Goal: Obtain resource: Download file/media

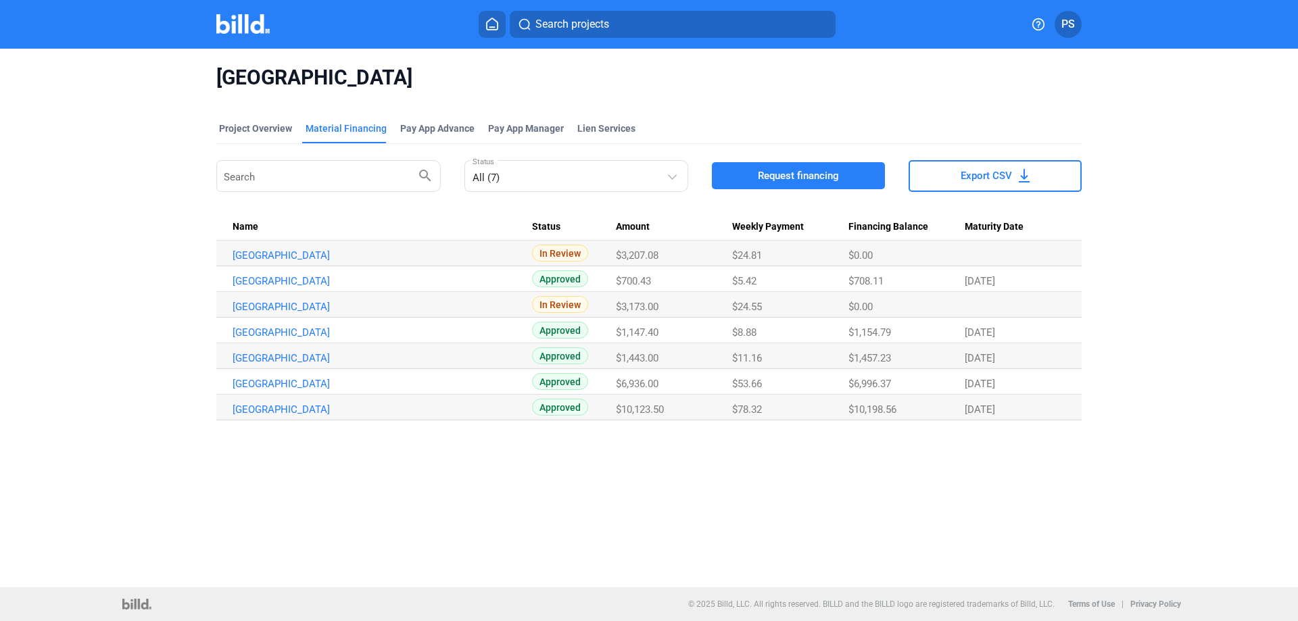
click at [239, 26] on img at bounding box center [242, 24] width 53 height 20
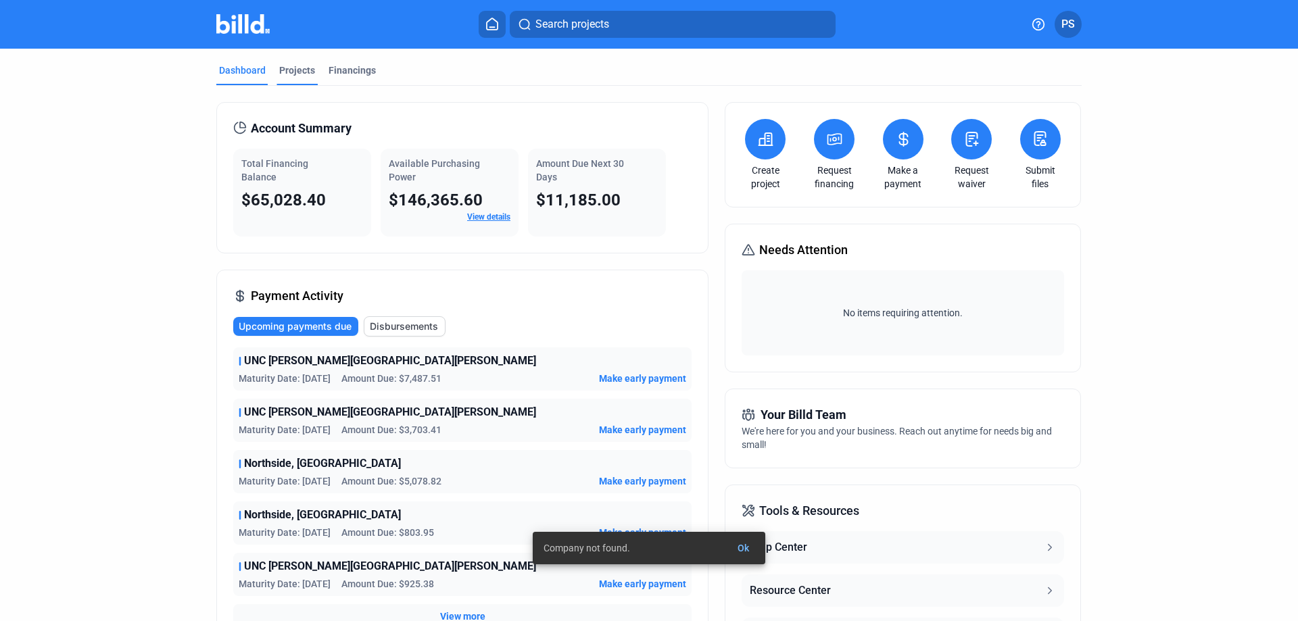
click at [289, 65] on div "Projects" at bounding box center [297, 71] width 36 height 14
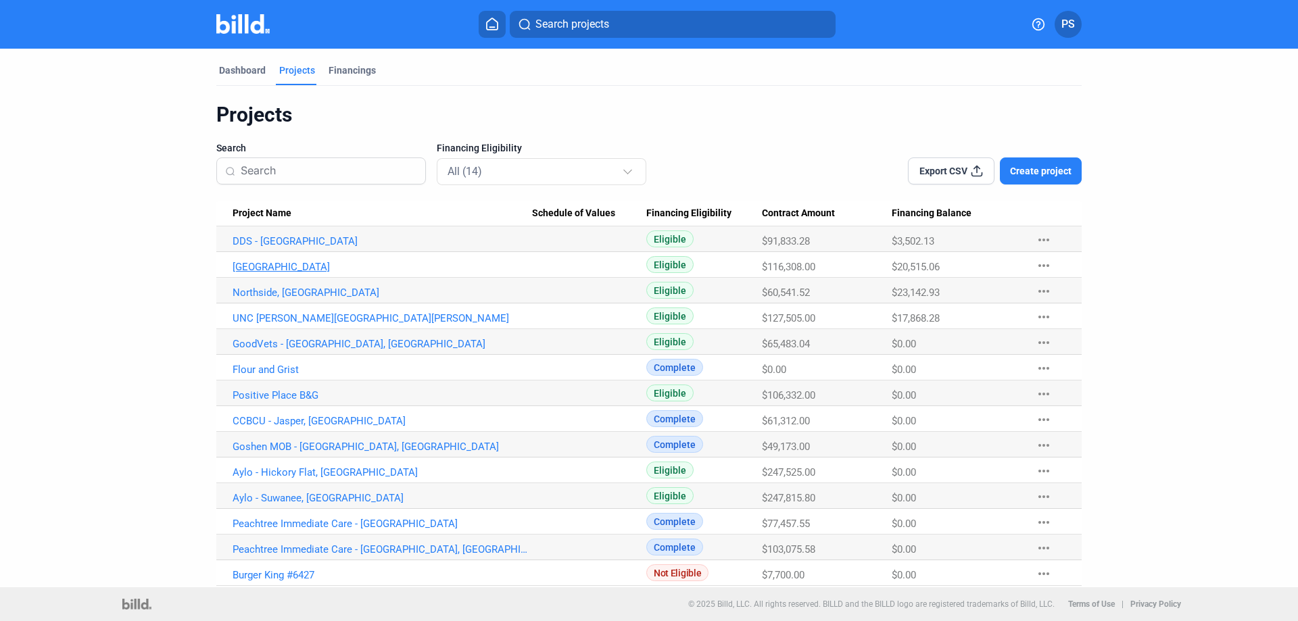
click at [253, 267] on link "[GEOGRAPHIC_DATA]" at bounding box center [383, 267] width 300 height 12
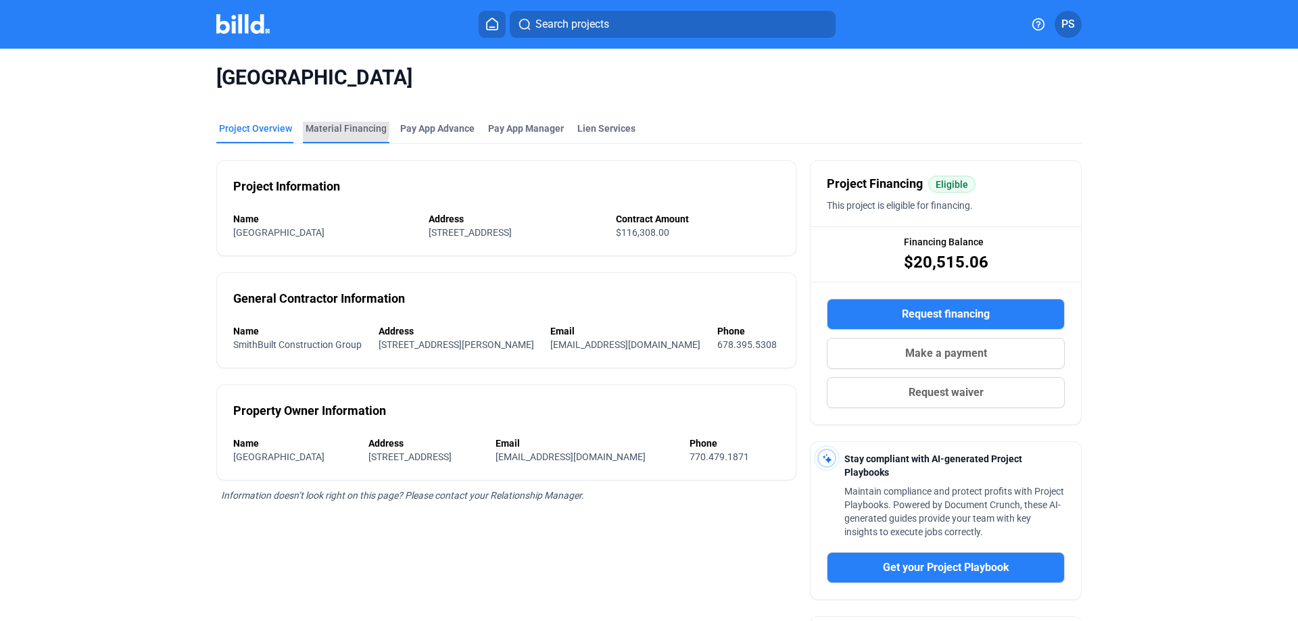
click at [339, 125] on div "Material Financing" at bounding box center [346, 129] width 81 height 14
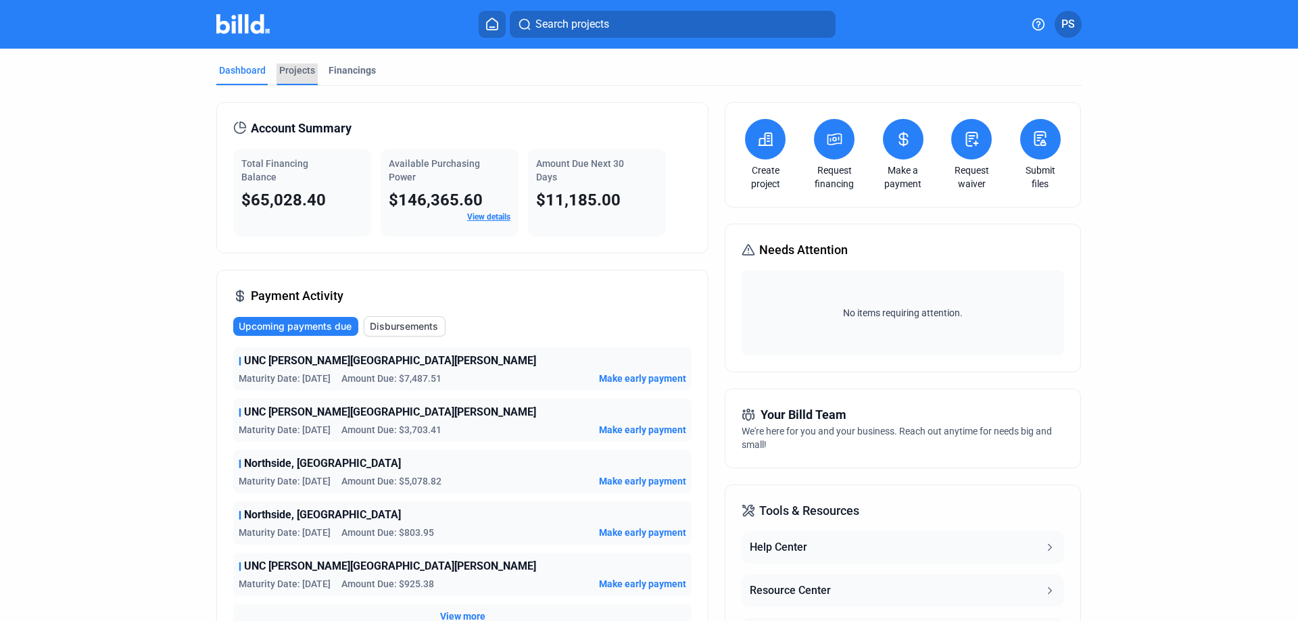
click at [290, 72] on div "Projects" at bounding box center [297, 71] width 36 height 14
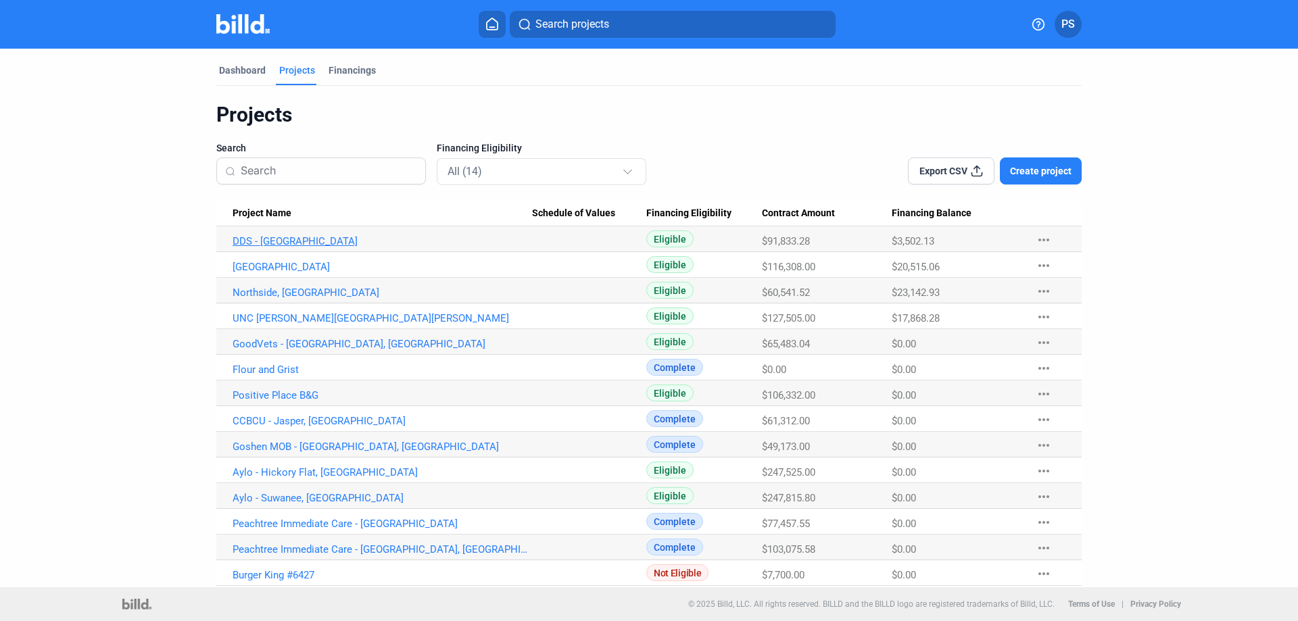
click at [264, 243] on link "DDS - [GEOGRAPHIC_DATA]" at bounding box center [383, 241] width 300 height 12
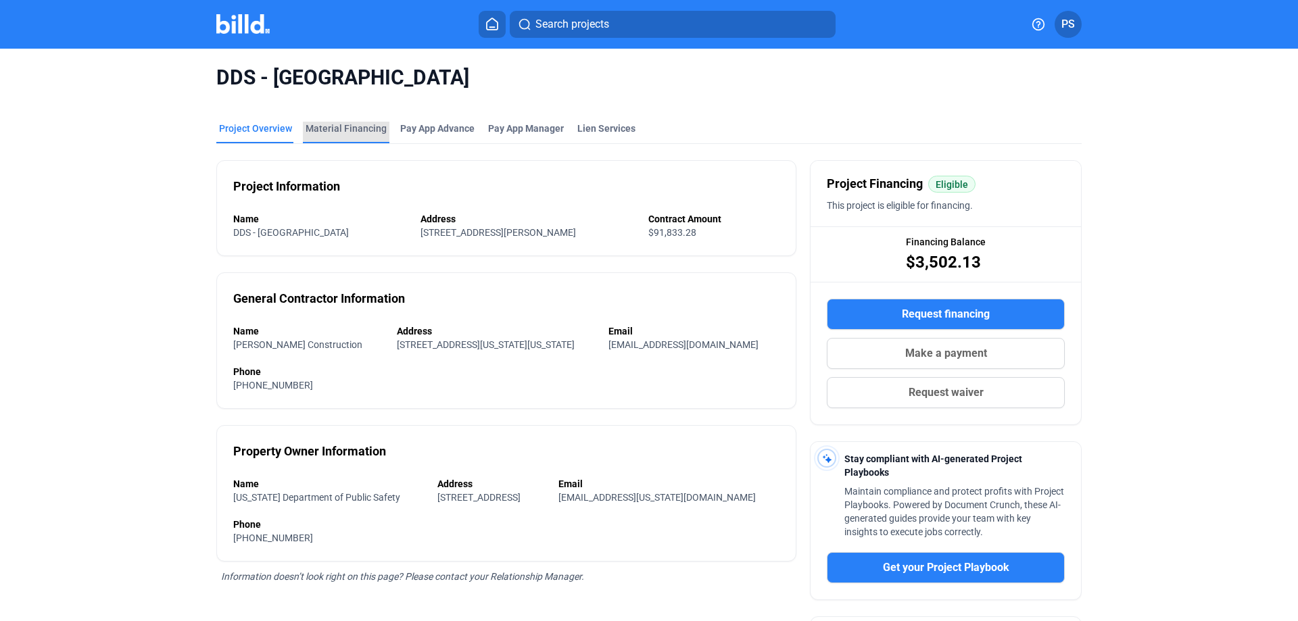
click at [344, 126] on div "Material Financing" at bounding box center [346, 129] width 81 height 14
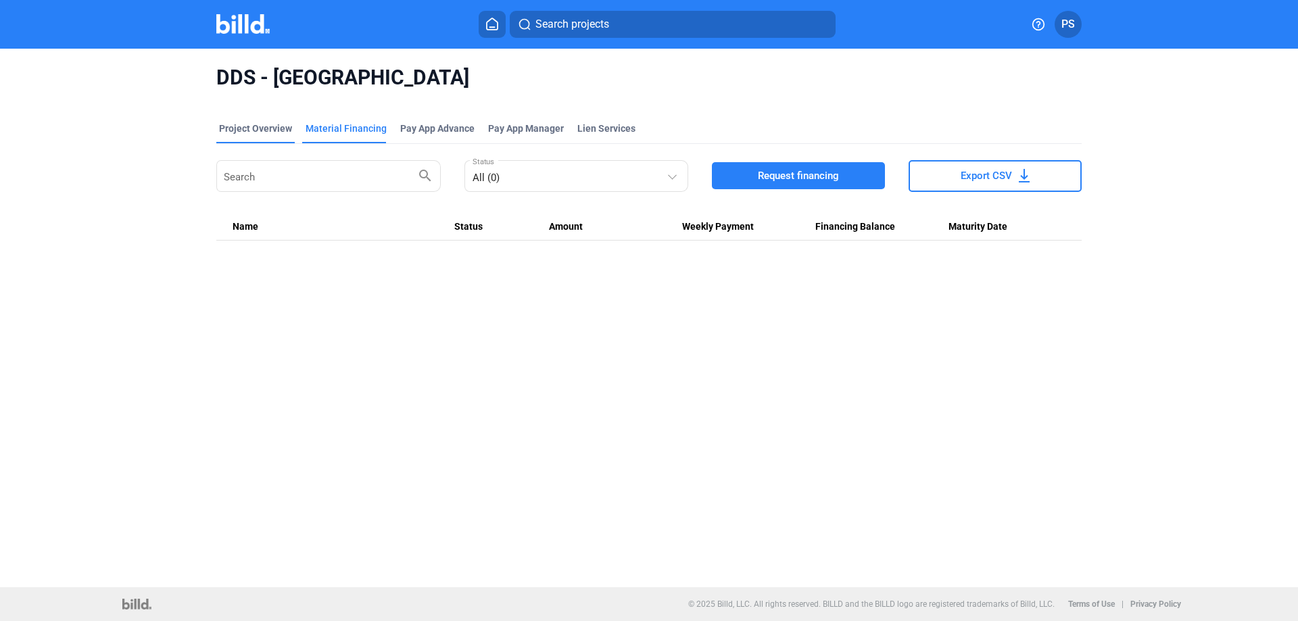
click at [262, 125] on div "Project Overview" at bounding box center [255, 129] width 73 height 14
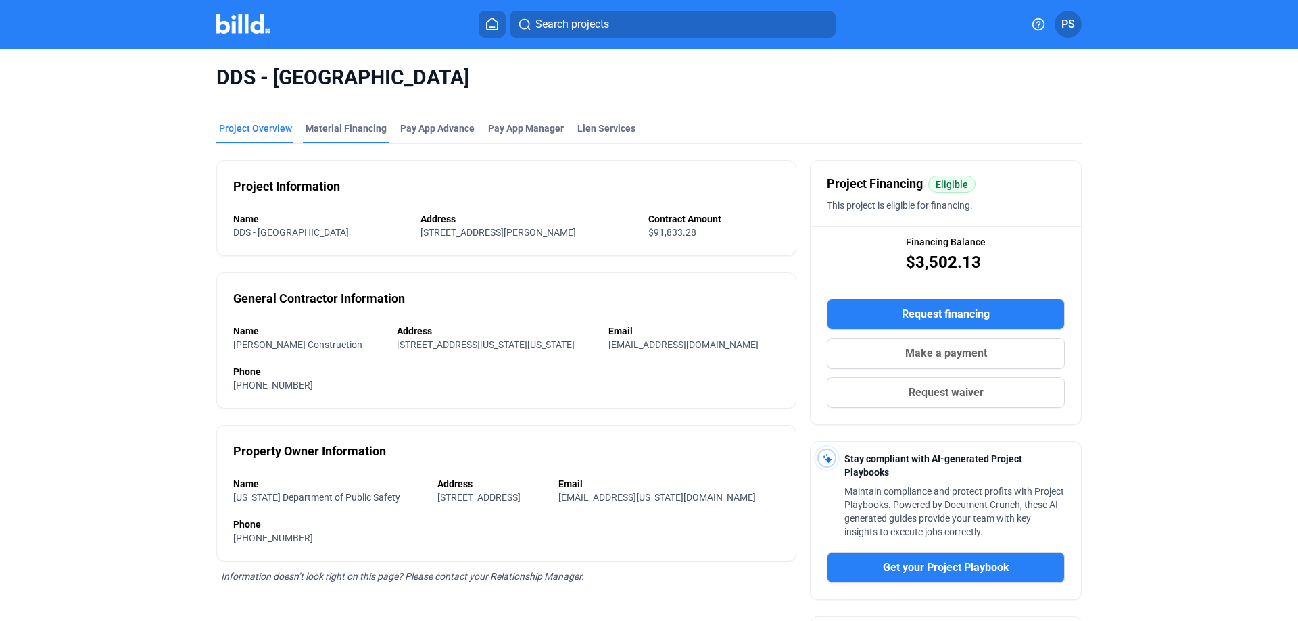
click at [343, 124] on div "Material Financing" at bounding box center [346, 129] width 81 height 14
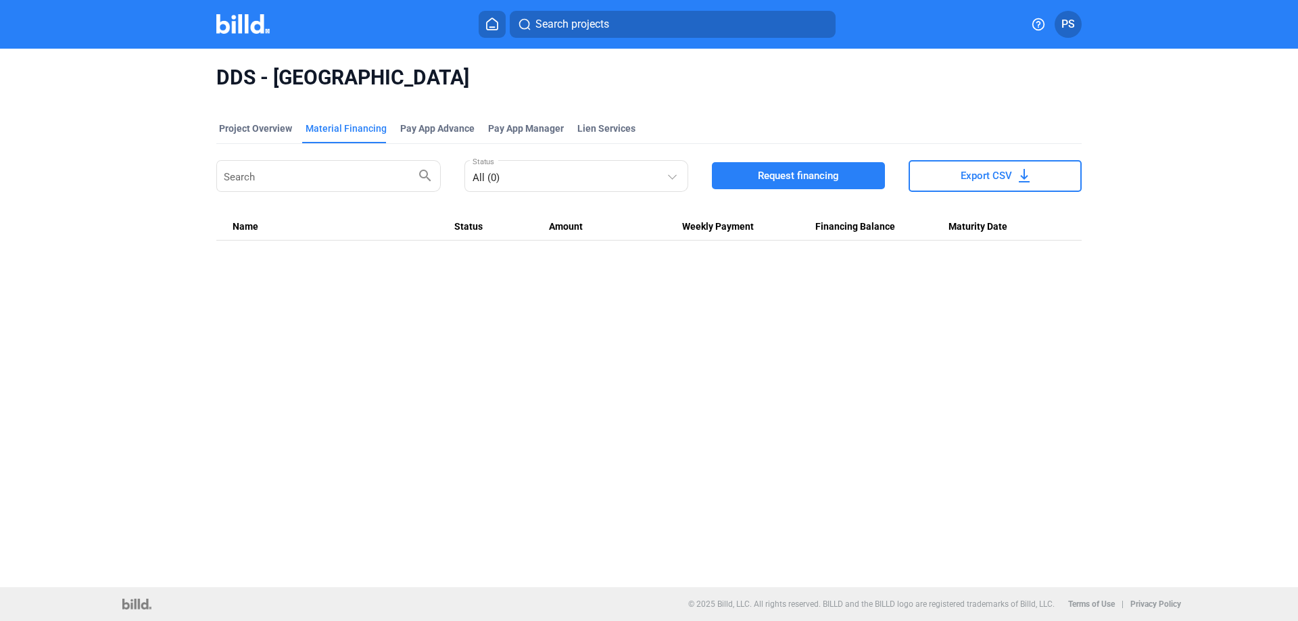
drag, startPoint x: 1003, startPoint y: 178, endPoint x: 1008, endPoint y: 183, distance: 7.2
click at [1002, 178] on span "Export CSV" at bounding box center [986, 176] width 51 height 14
